Goal: Information Seeking & Learning: Learn about a topic

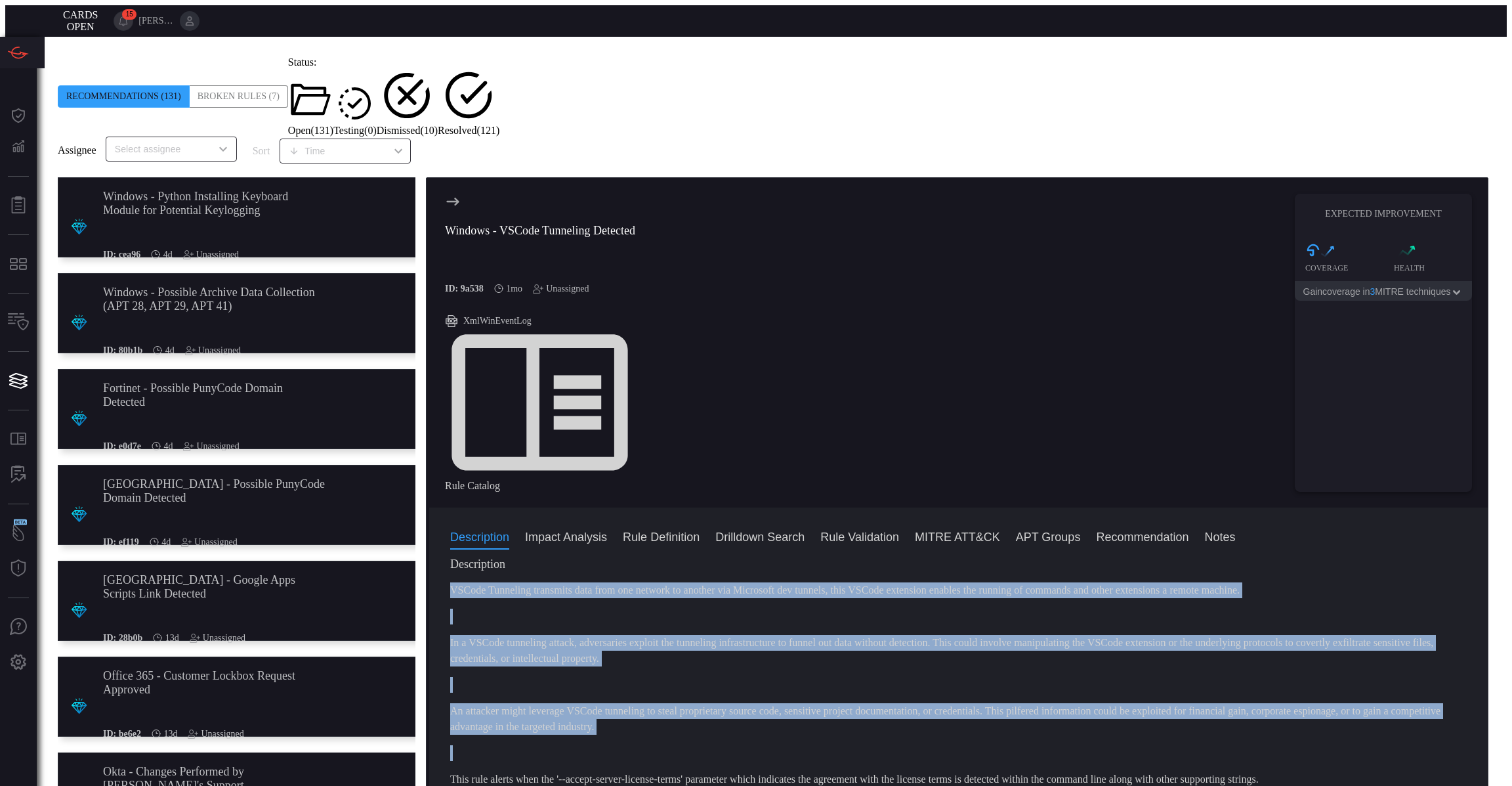
scroll to position [16, 0]
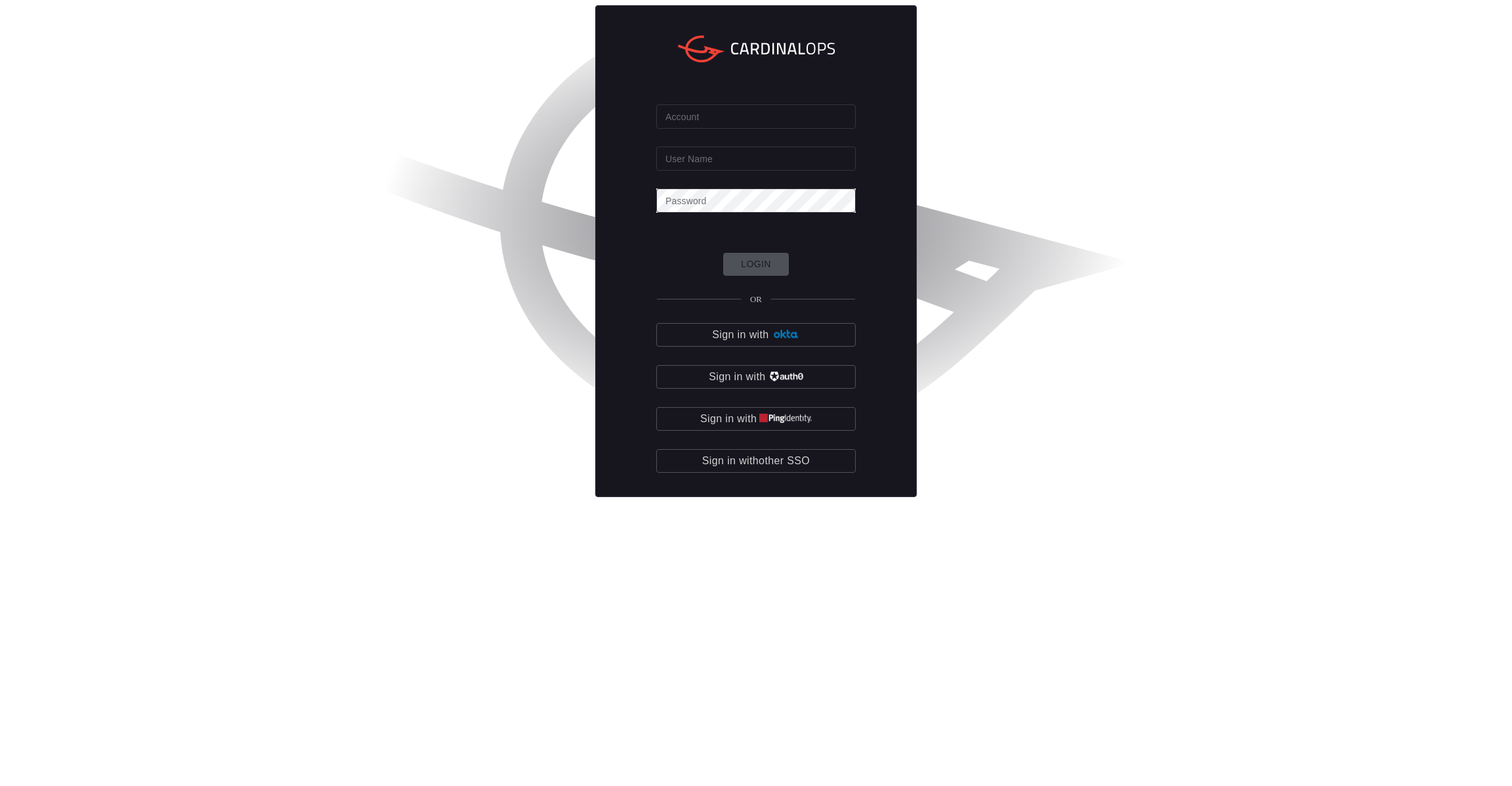
type input "[PERSON_NAME].[PERSON_NAME]"
click at [782, 340] on img "button" at bounding box center [786, 334] width 28 height 10
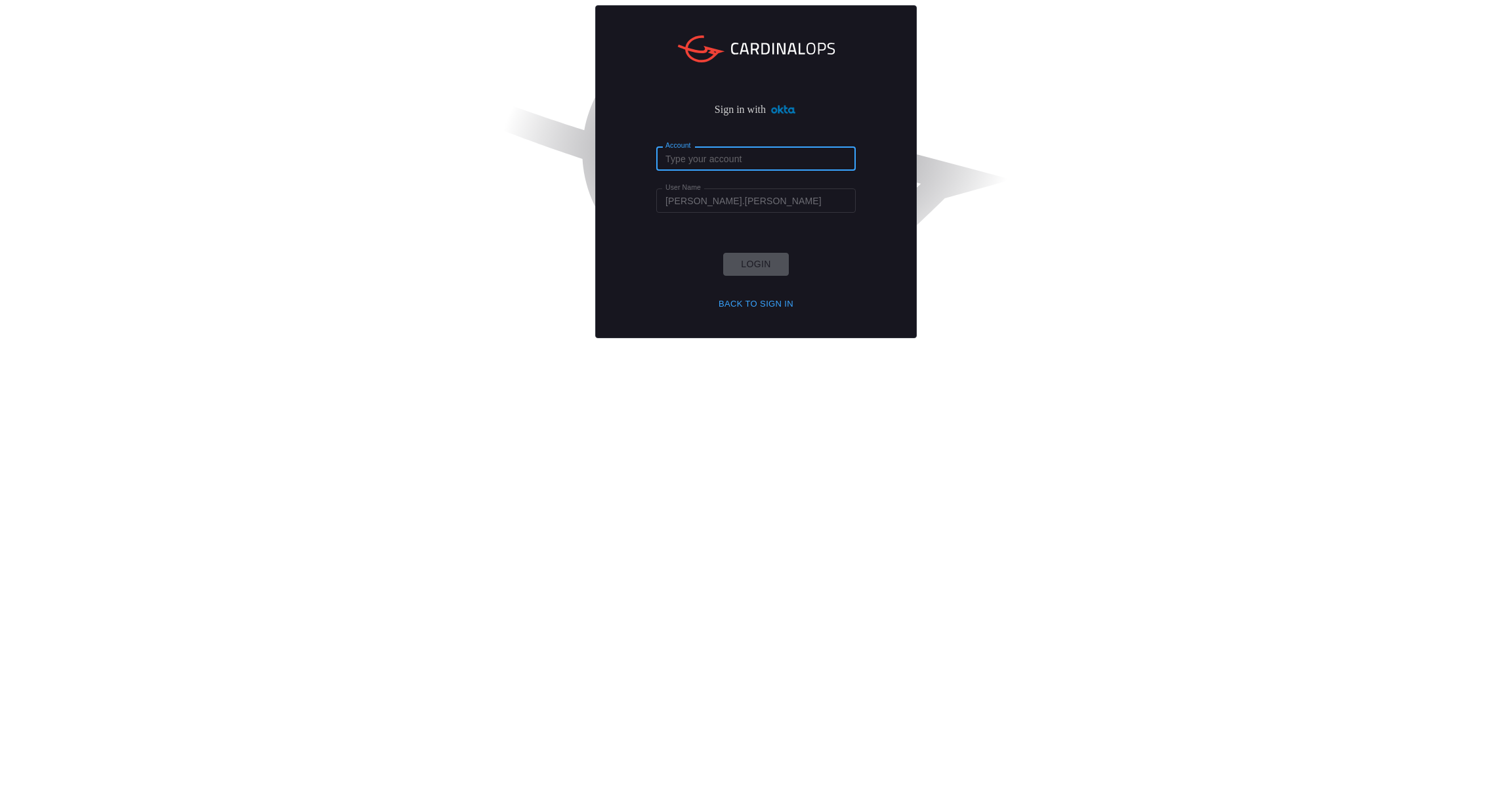
click at [710, 170] on input "Account" at bounding box center [756, 158] width 200 height 25
type input "cna"
click at [755, 276] on button "Login" at bounding box center [756, 264] width 66 height 23
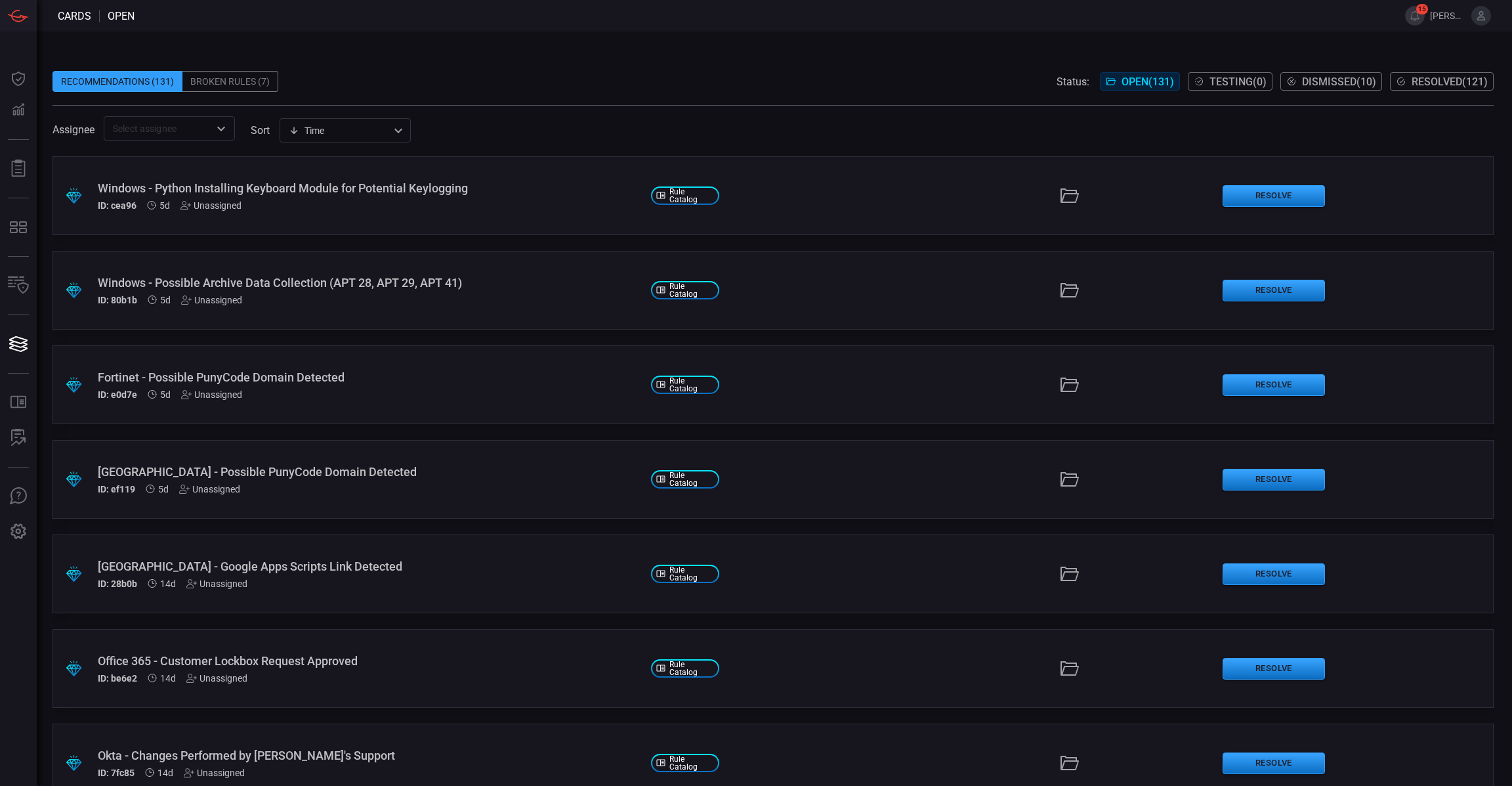
click at [877, 460] on div ".suggested_cards_icon{fill:url(#suggested_cards_icon);} Palo Alto - Possible Pu…" at bounding box center [773, 479] width 1441 height 79
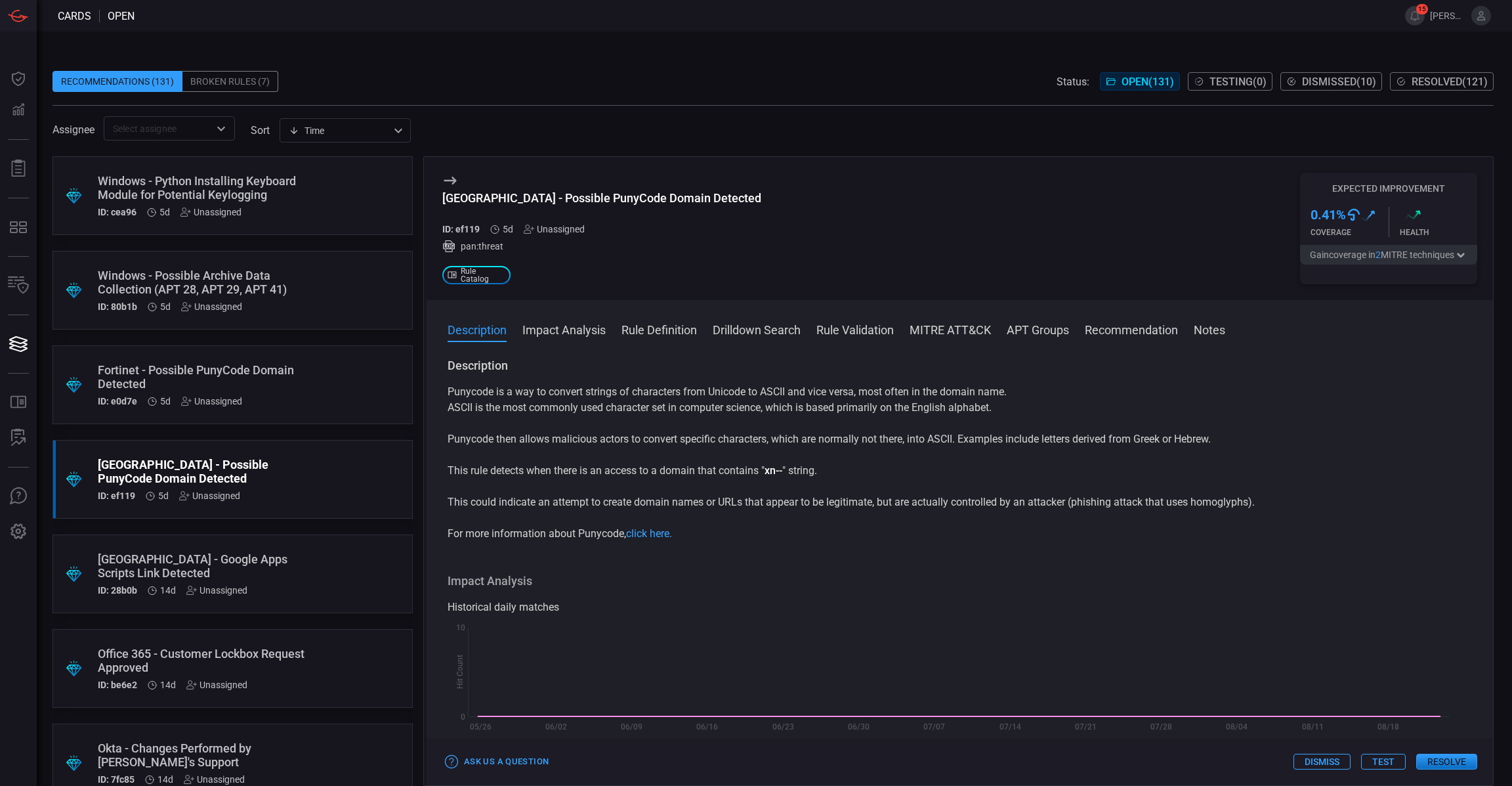
click at [982, 320] on div "Description Impact Analysis Rule Definition Drilldown Search Rule Validation MI…" at bounding box center [960, 543] width 1067 height 486
click at [958, 332] on button "MITRE ATT&CK" at bounding box center [950, 328] width 82 height 16
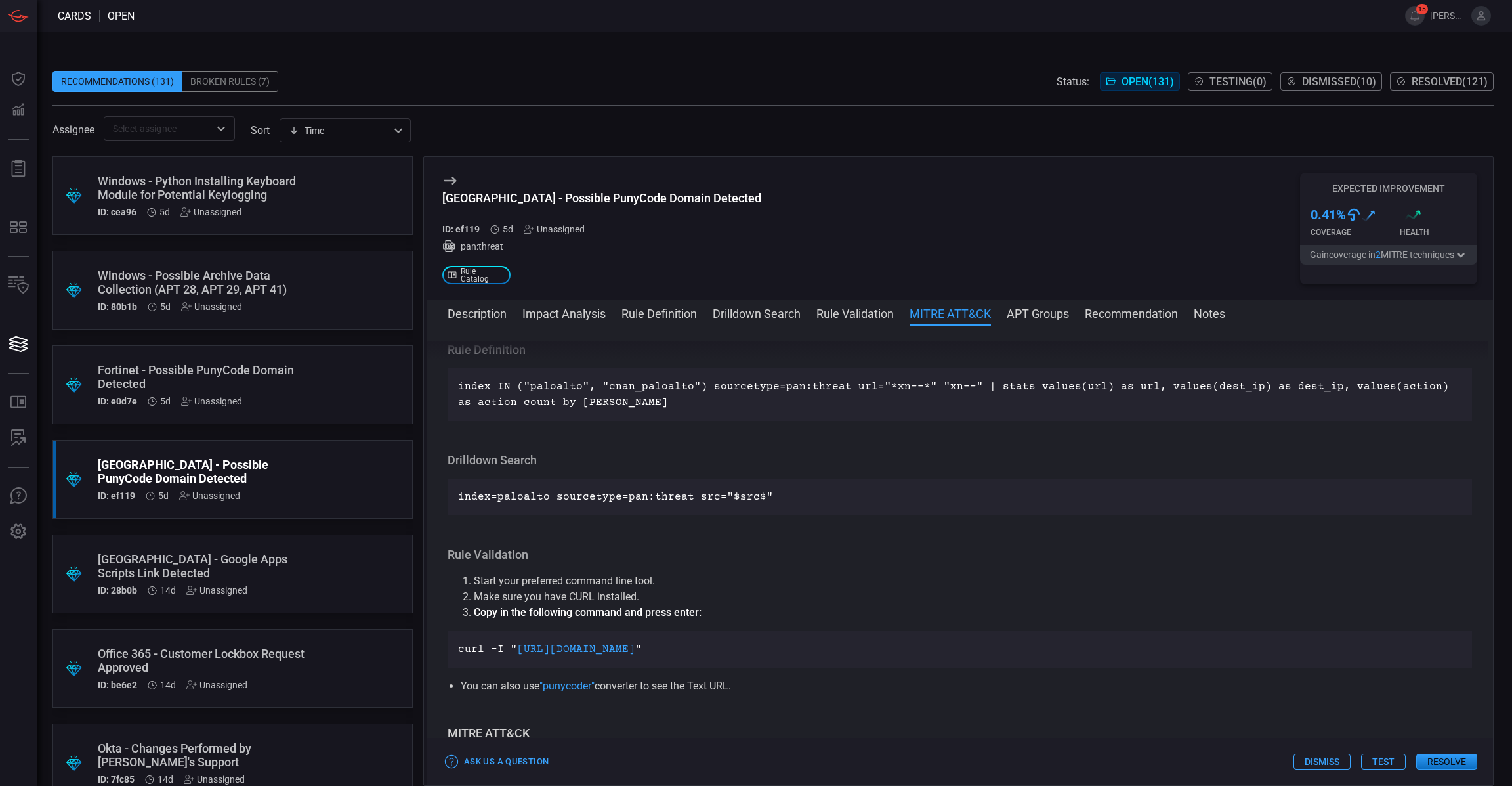
scroll to position [842, 0]
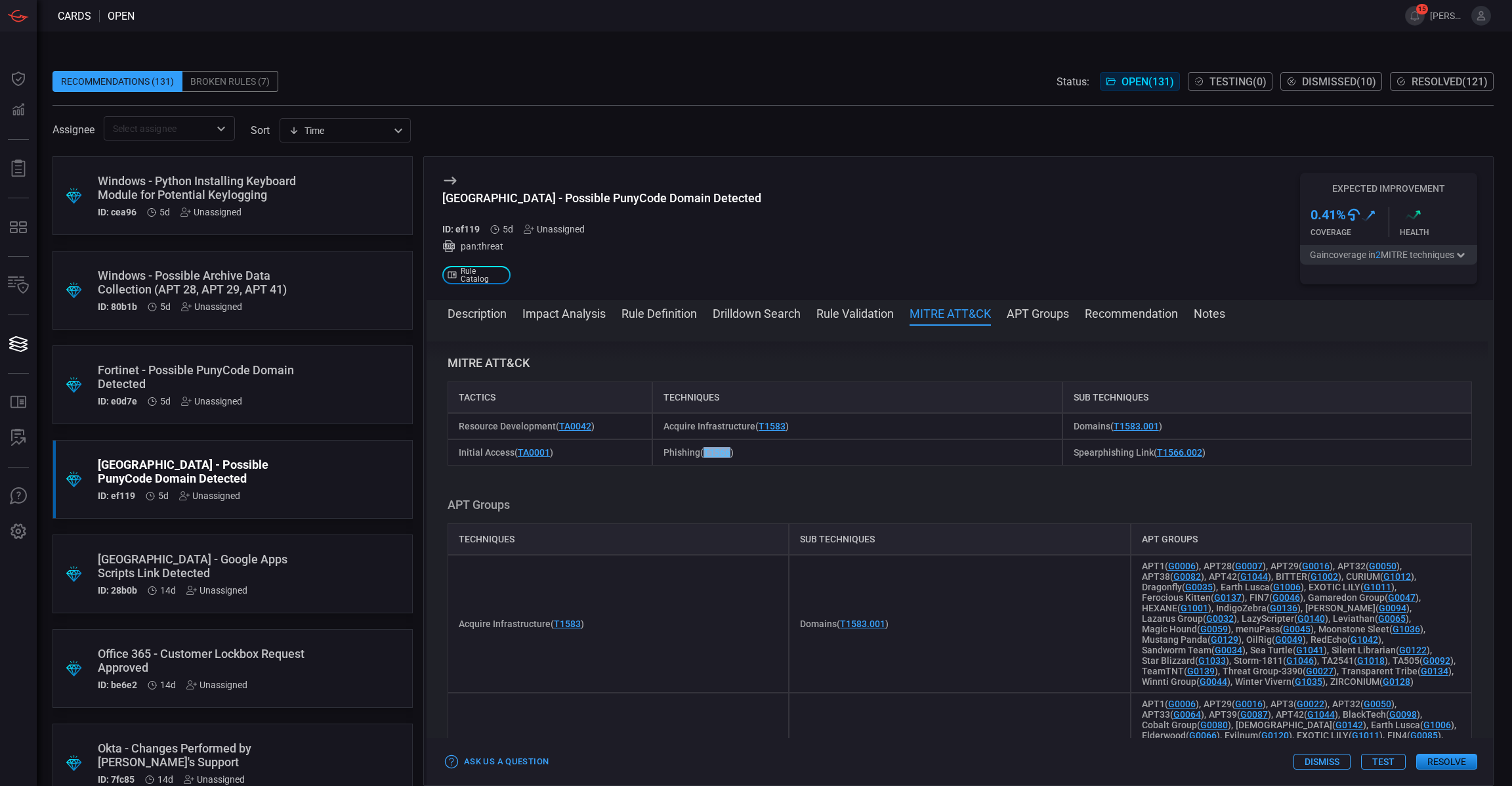
drag, startPoint x: 729, startPoint y: 452, endPoint x: 703, endPoint y: 453, distance: 26.0
click at [703, 453] on span "Phishing ( T1566 )" at bounding box center [699, 452] width 71 height 10
copy link "T1566"
drag, startPoint x: 752, startPoint y: 427, endPoint x: 658, endPoint y: 425, distance: 94.0
click at [658, 425] on div "Acquire Infrastructure ( T1583 )" at bounding box center [856, 426] width 409 height 27
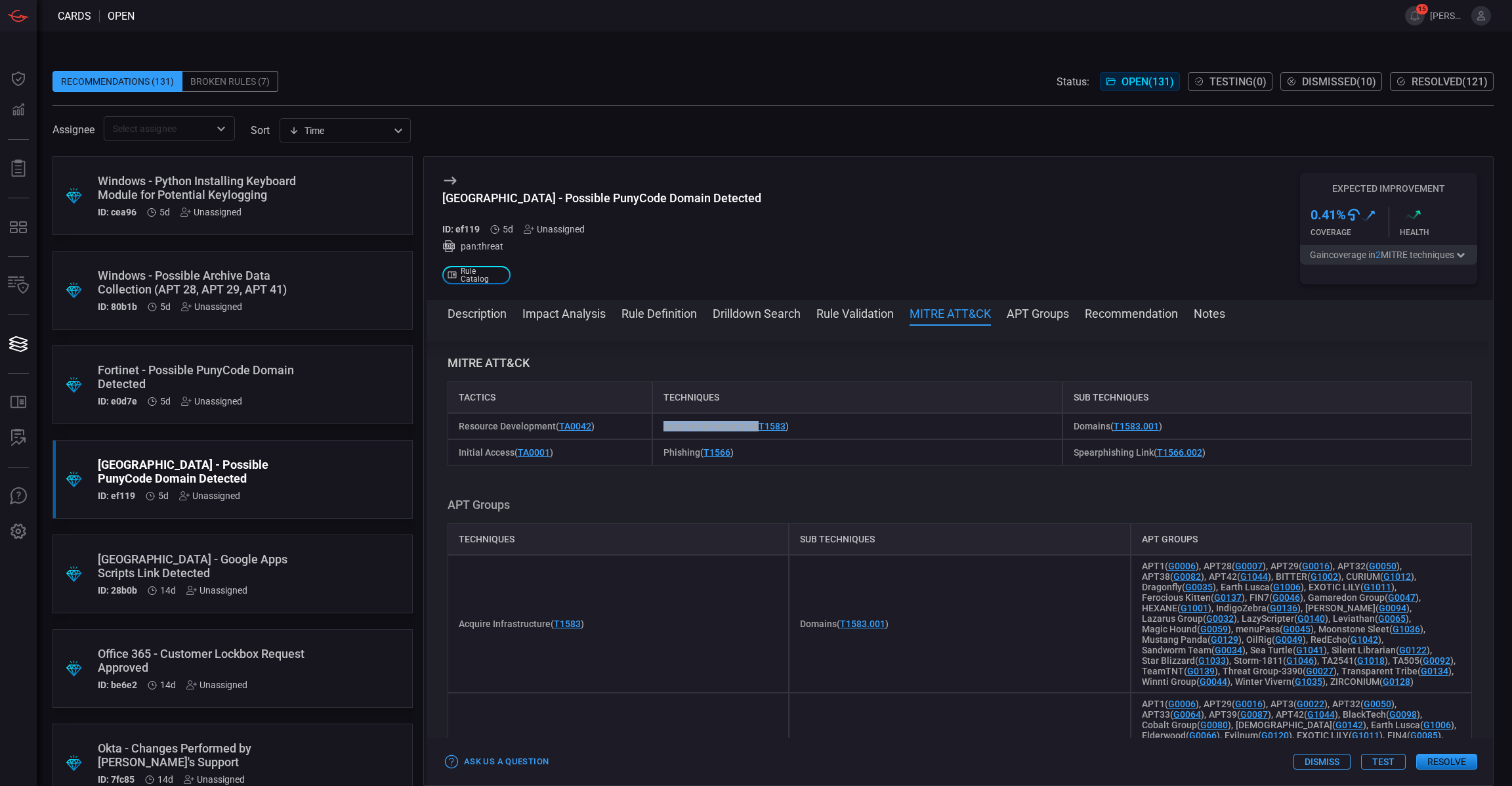
copy span "Acquire Infrastructure"
drag, startPoint x: 702, startPoint y: 201, endPoint x: 436, endPoint y: 196, distance: 266.0
click at [438, 196] on div "Palo Alto - Possible PunyCode Domain Detected ID: ef119 5d Unassigned pan:threa…" at bounding box center [960, 228] width 1067 height 143
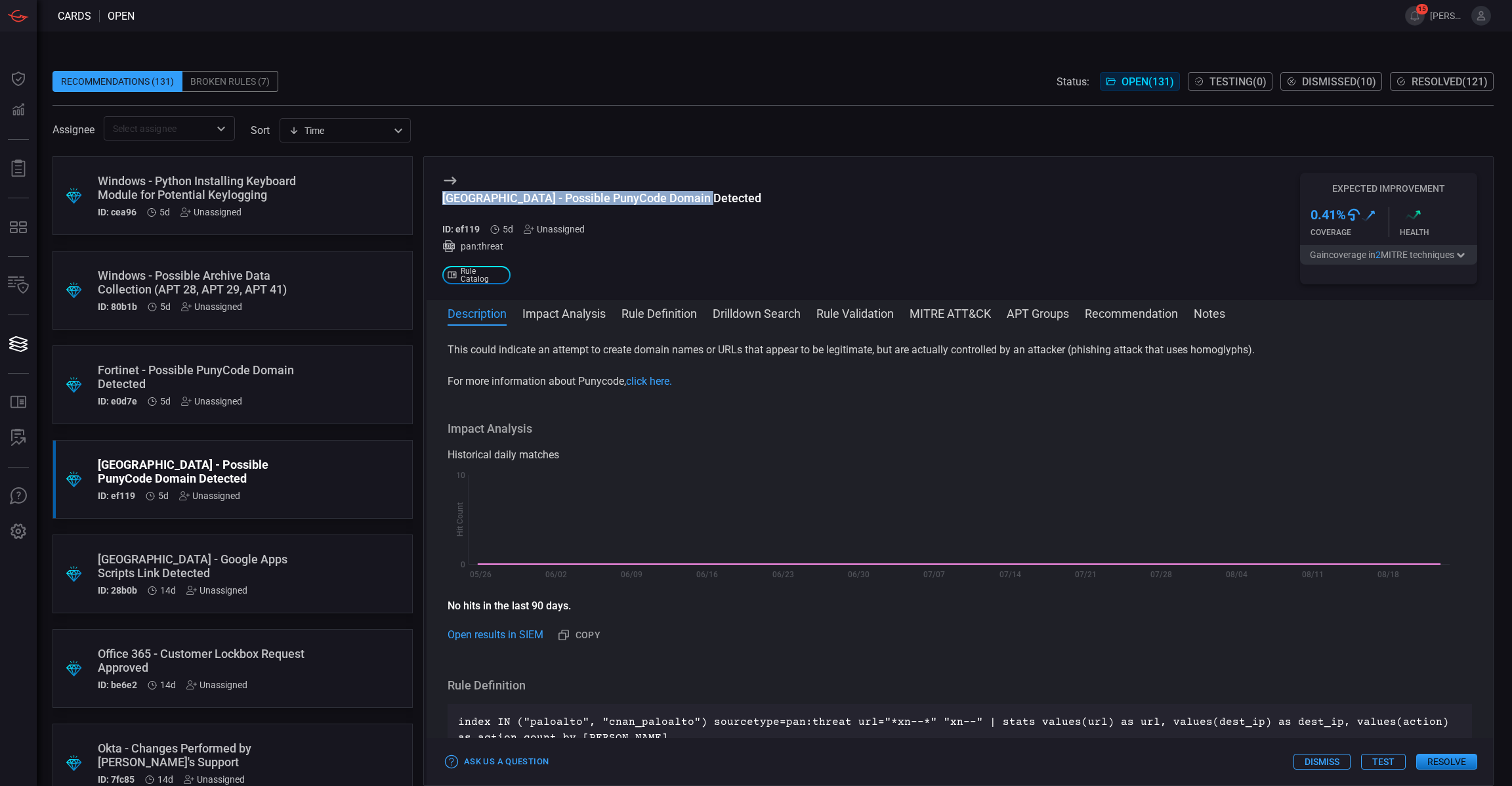
scroll to position [0, 0]
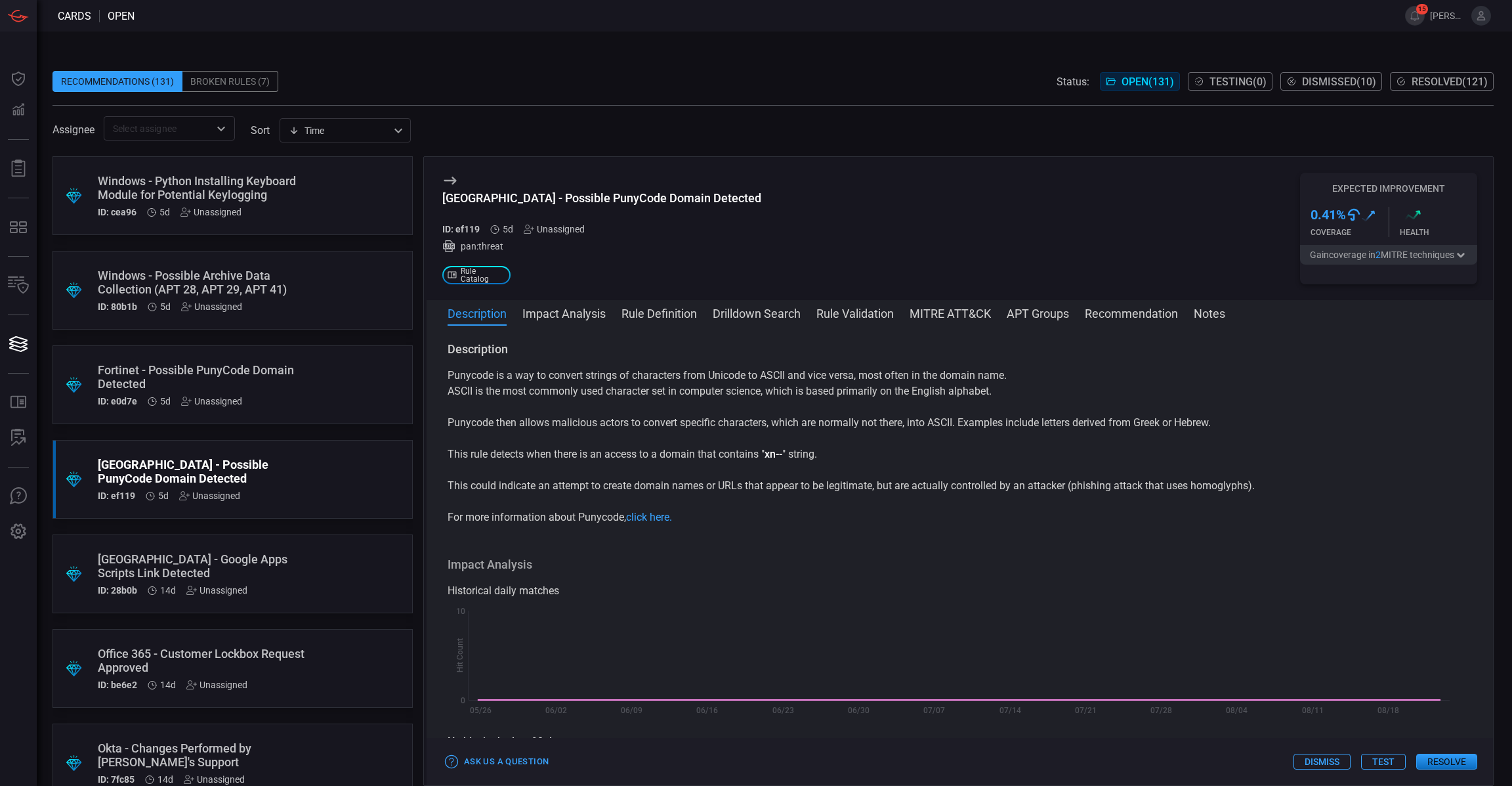
click at [915, 378] on p "Punycode is a way to convert strings of characters from Unicode to ASCII and vi…" at bounding box center [960, 375] width 1025 height 16
click at [914, 378] on p "Punycode is a way to convert strings of characters from Unicode to ASCII and vi…" at bounding box center [960, 375] width 1025 height 16
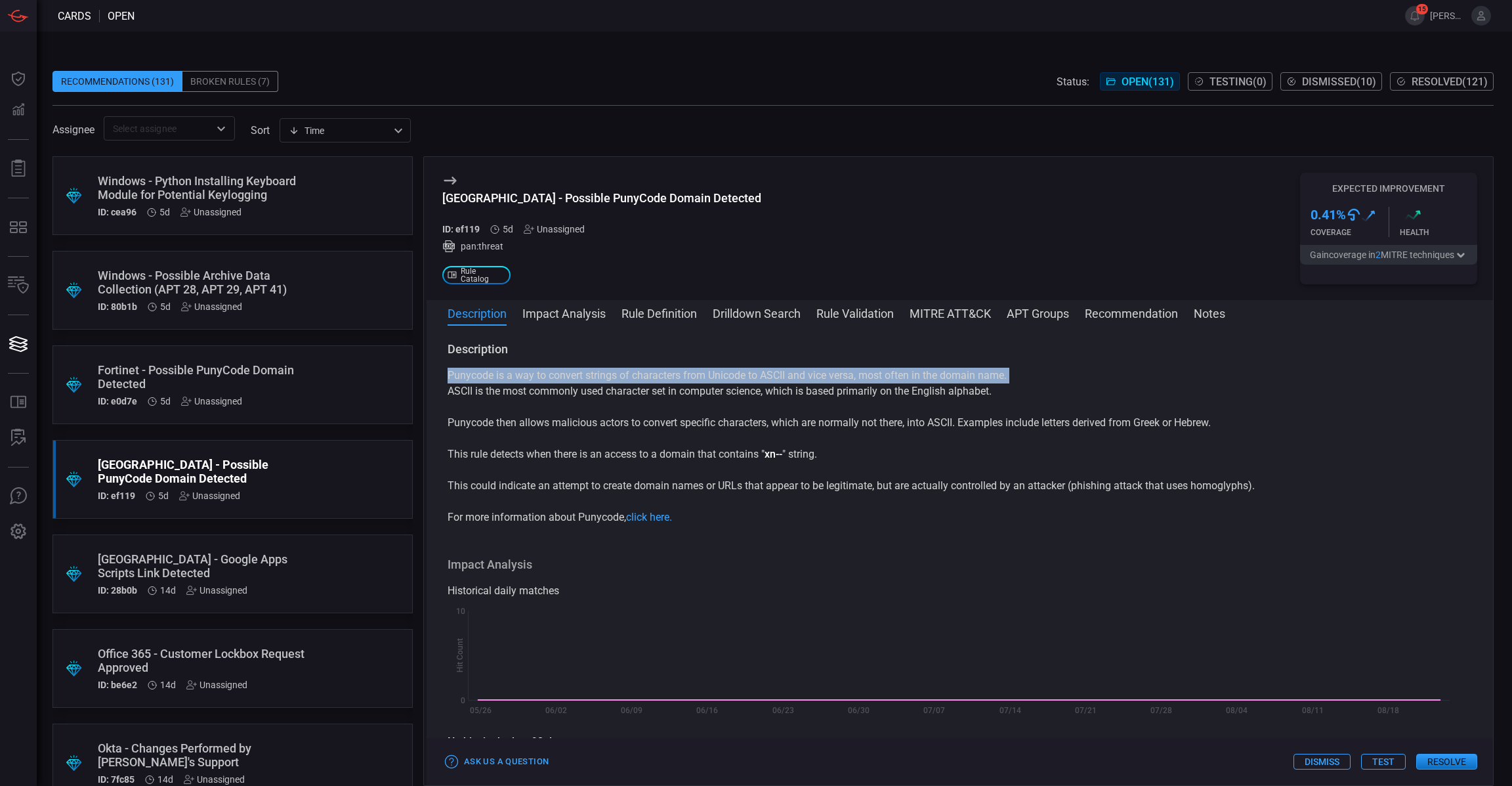
click at [914, 378] on p "Punycode is a way to convert strings of characters from Unicode to ASCII and vi…" at bounding box center [960, 375] width 1025 height 16
copy p "Punycode is a way to convert strings of characters from Unicode to ASCII and vi…"
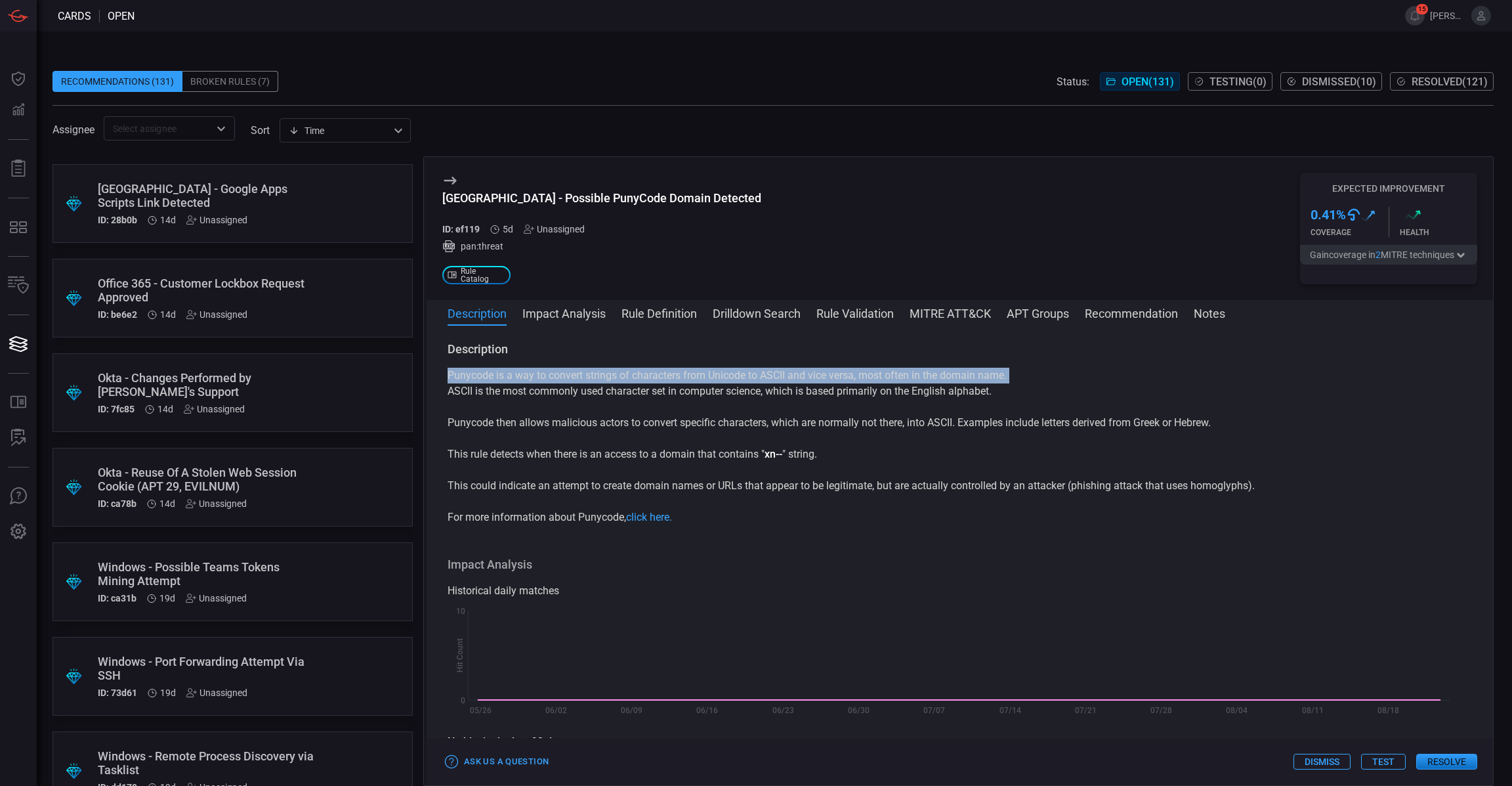
scroll to position [406, 0]
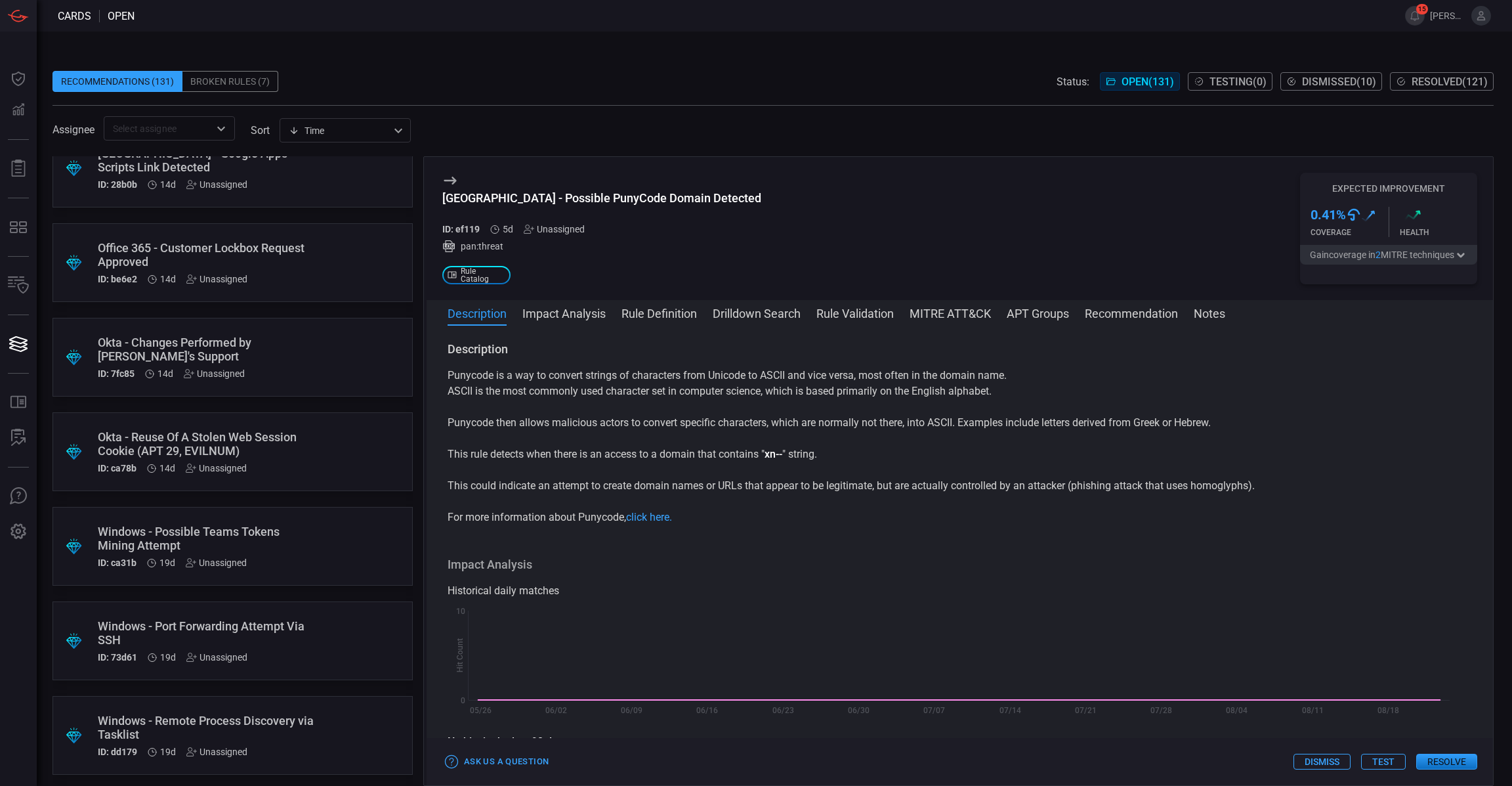
click at [238, 645] on div "Windows - Port Forwarding Attempt Via SSH" at bounding box center [208, 633] width 220 height 27
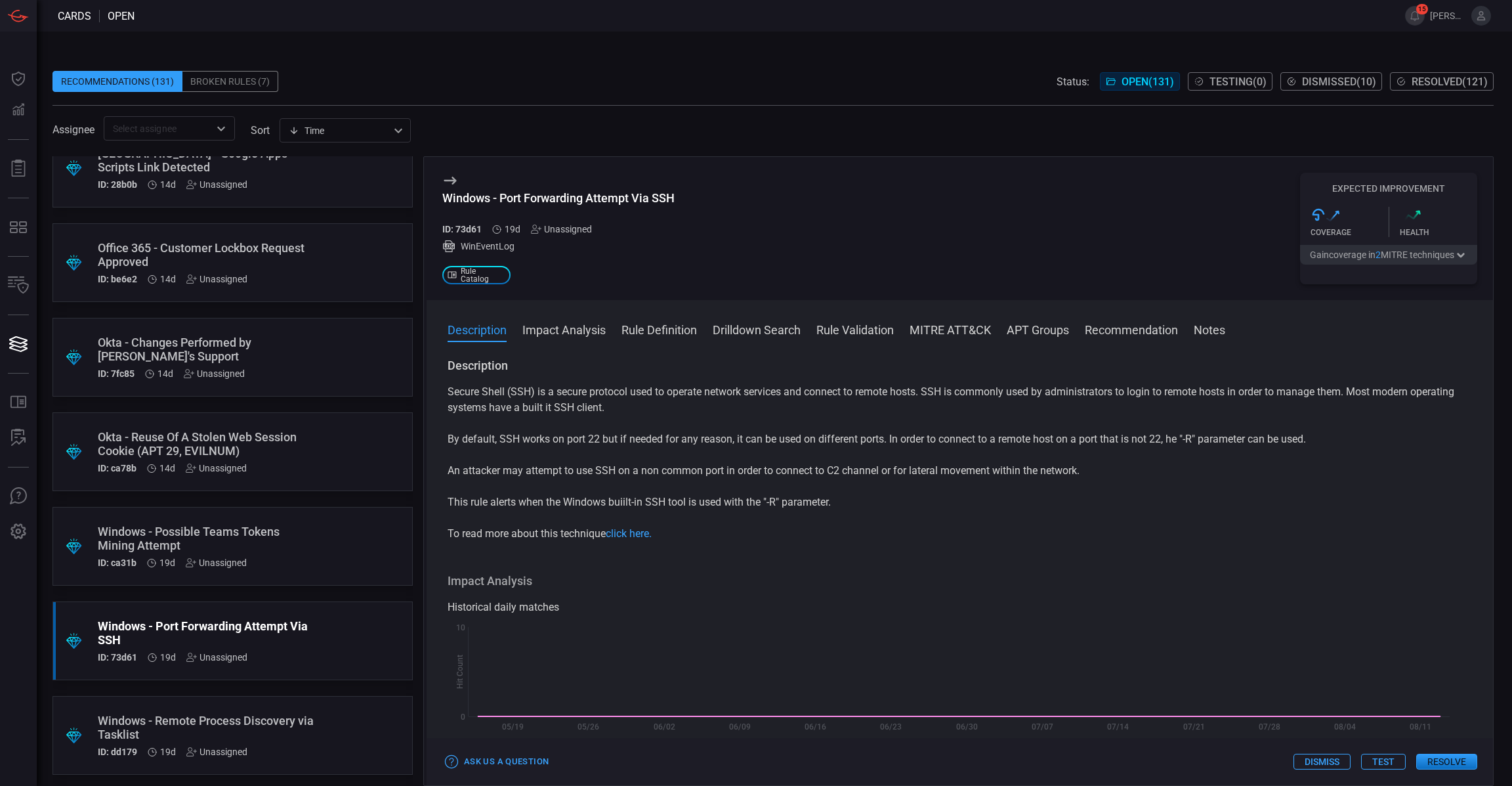
click at [628, 191] on div "Windows - Port Forwarding Attempt Via SSH" at bounding box center [559, 198] width 233 height 14
copy div "Windows - Port Forwarding Attempt Via SSH"
